Goal: Find specific page/section: Find specific page/section

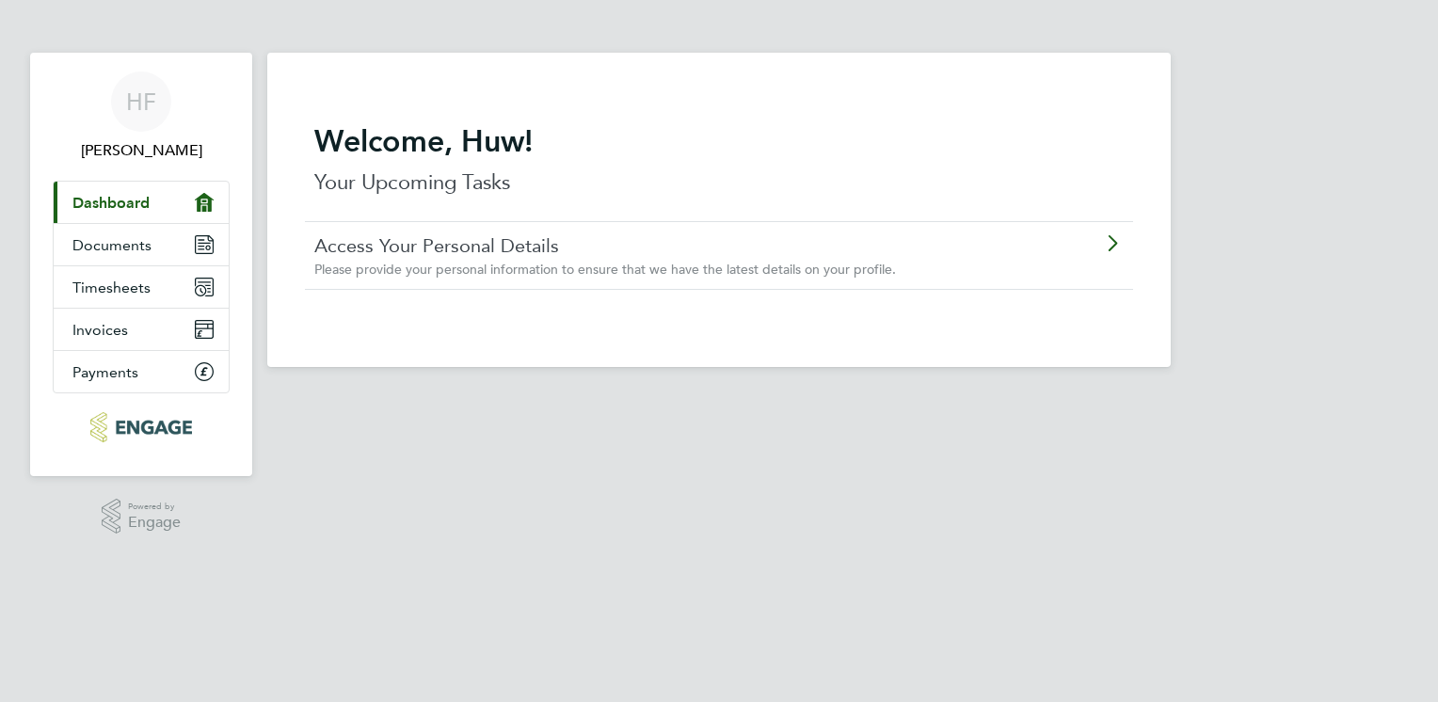
click at [1111, 243] on icon at bounding box center [1112, 243] width 24 height 15
click at [199, 240] on icon "Main navigation" at bounding box center [204, 244] width 17 height 17
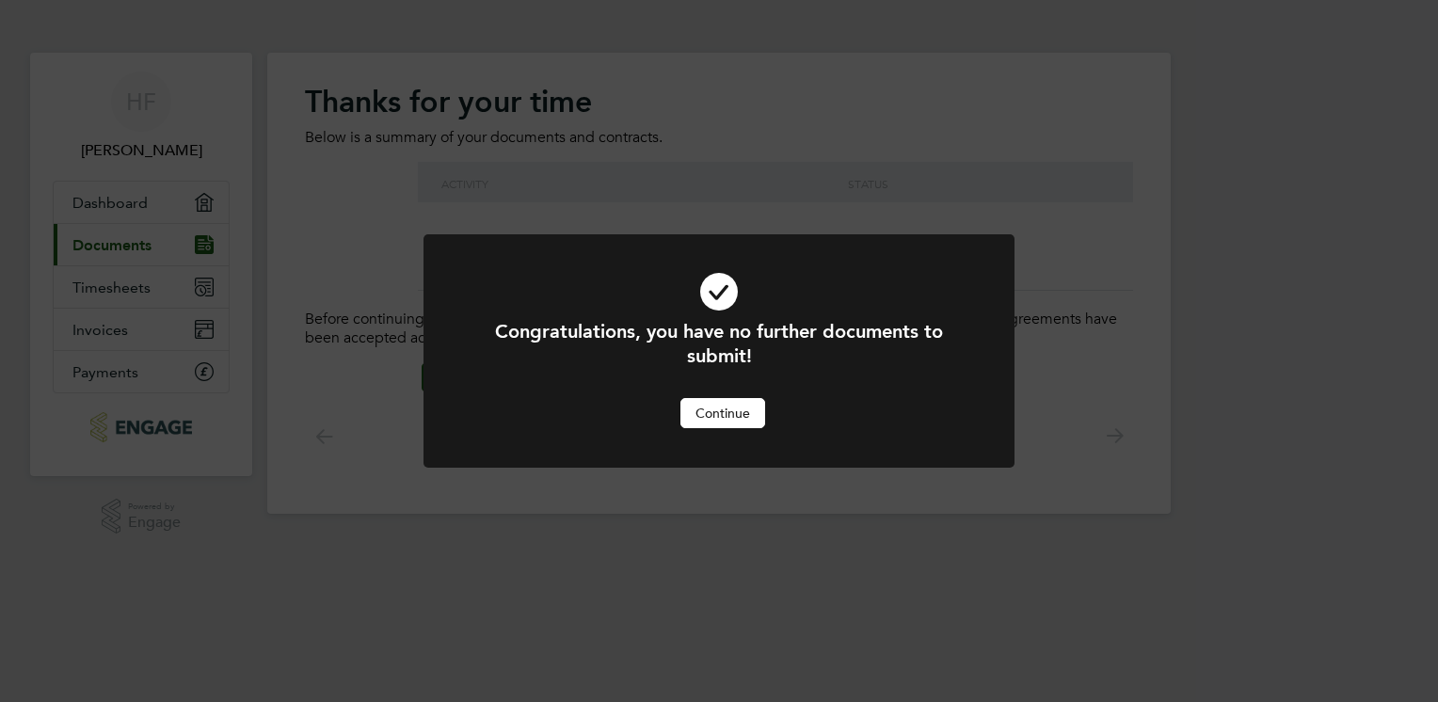
click at [730, 412] on button "Continue" at bounding box center [723, 413] width 85 height 30
